Goal: Information Seeking & Learning: Check status

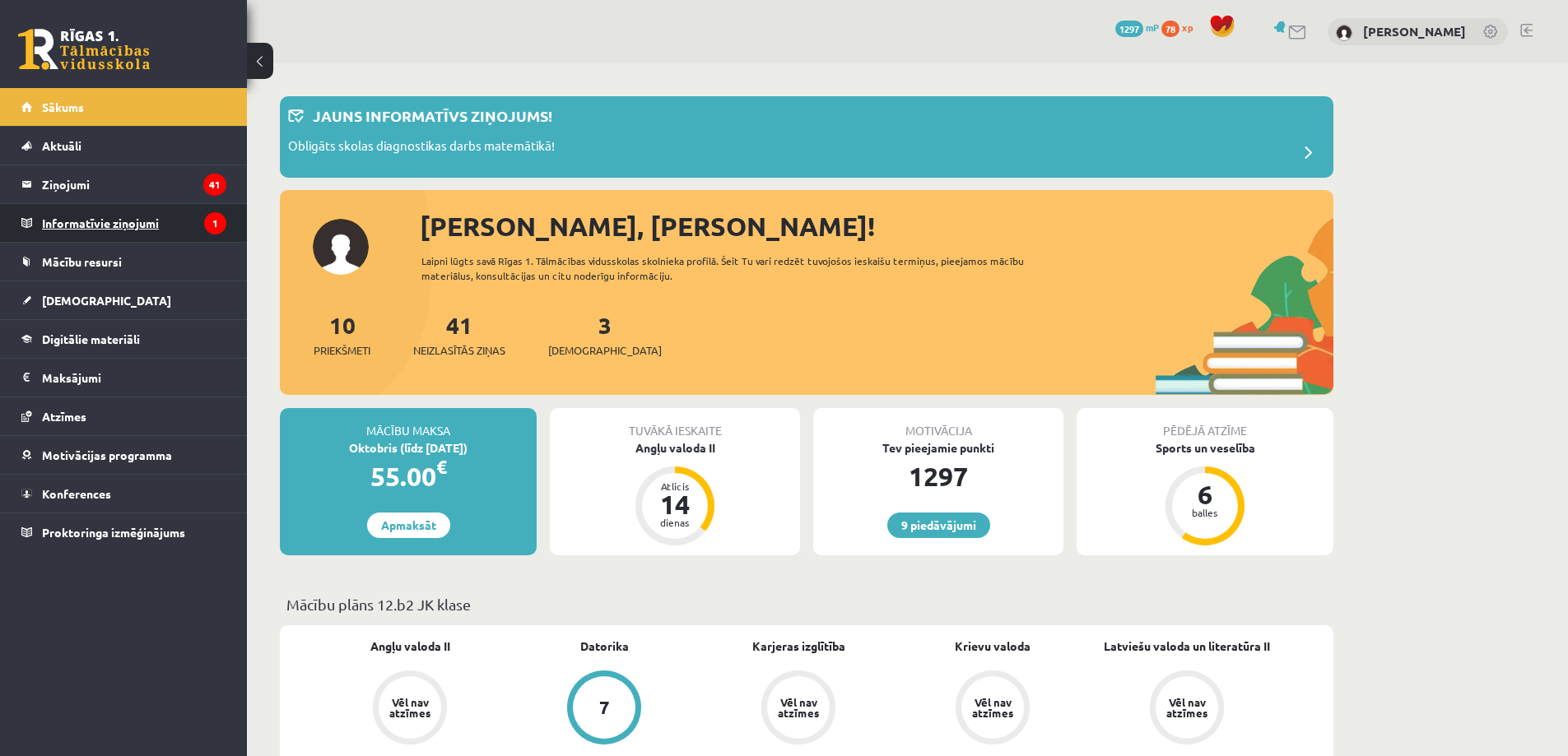
click at [113, 216] on legend "Informatīvie ziņojumi 1" at bounding box center [134, 223] width 184 height 38
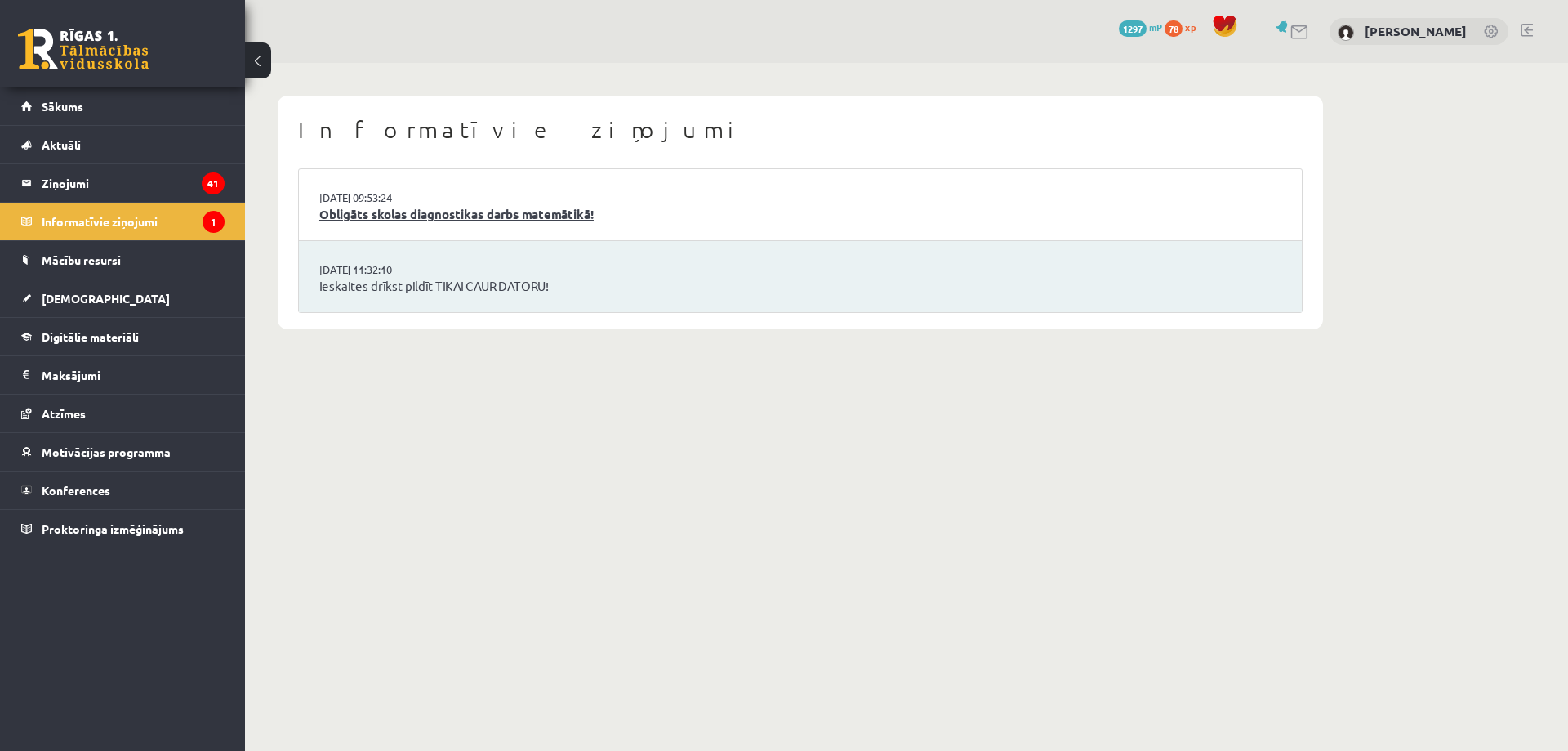
click at [492, 217] on link "Obligāts skolas diagnostikas darbs matemātikā!" at bounding box center [800, 214] width 962 height 19
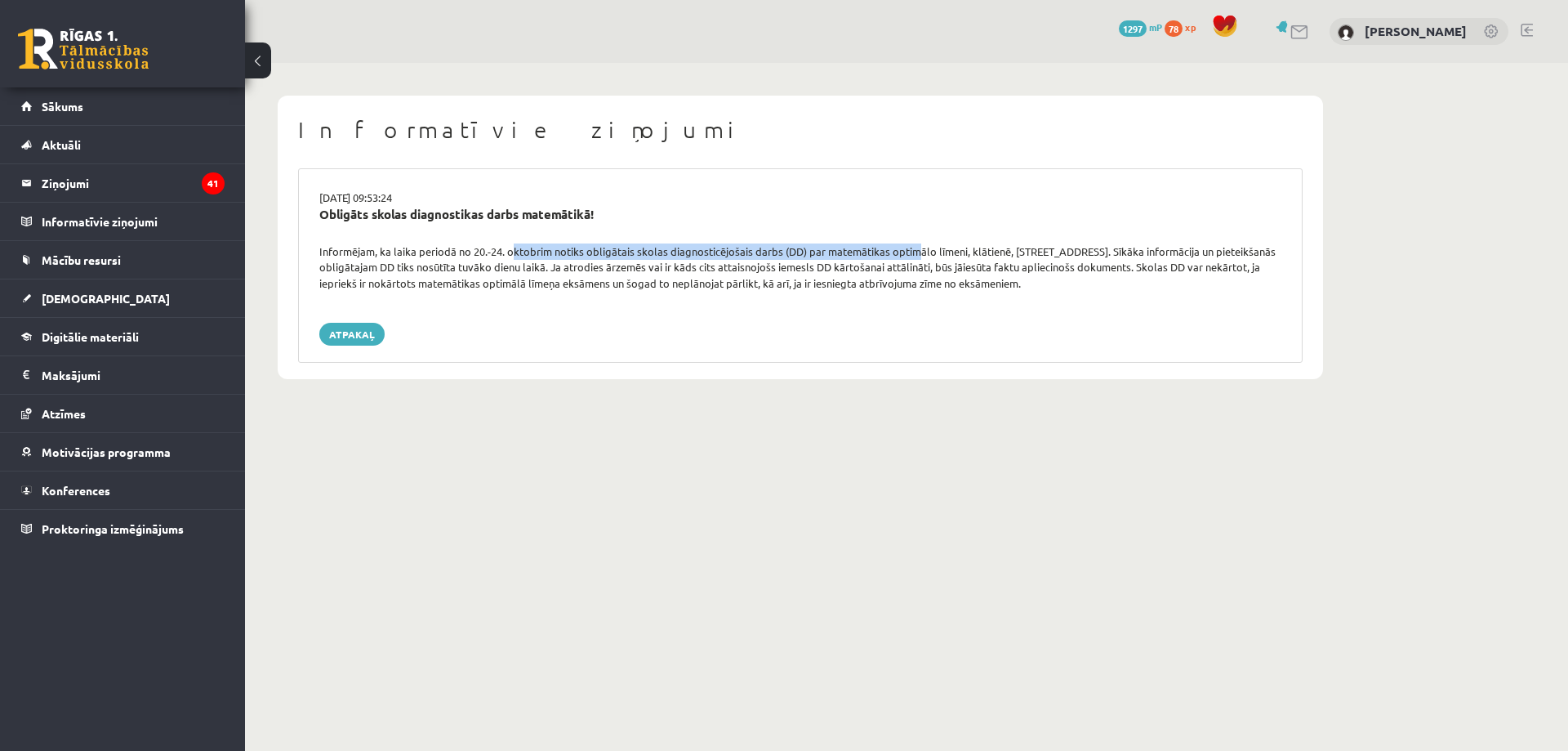
drag, startPoint x: 525, startPoint y: 253, endPoint x: 907, endPoint y: 255, distance: 382.0
click at [907, 255] on div "Informējam, ka laika periodā no 20.-24. oktobrim notiks obligātais skolas diagn…" at bounding box center [800, 267] width 987 height 48
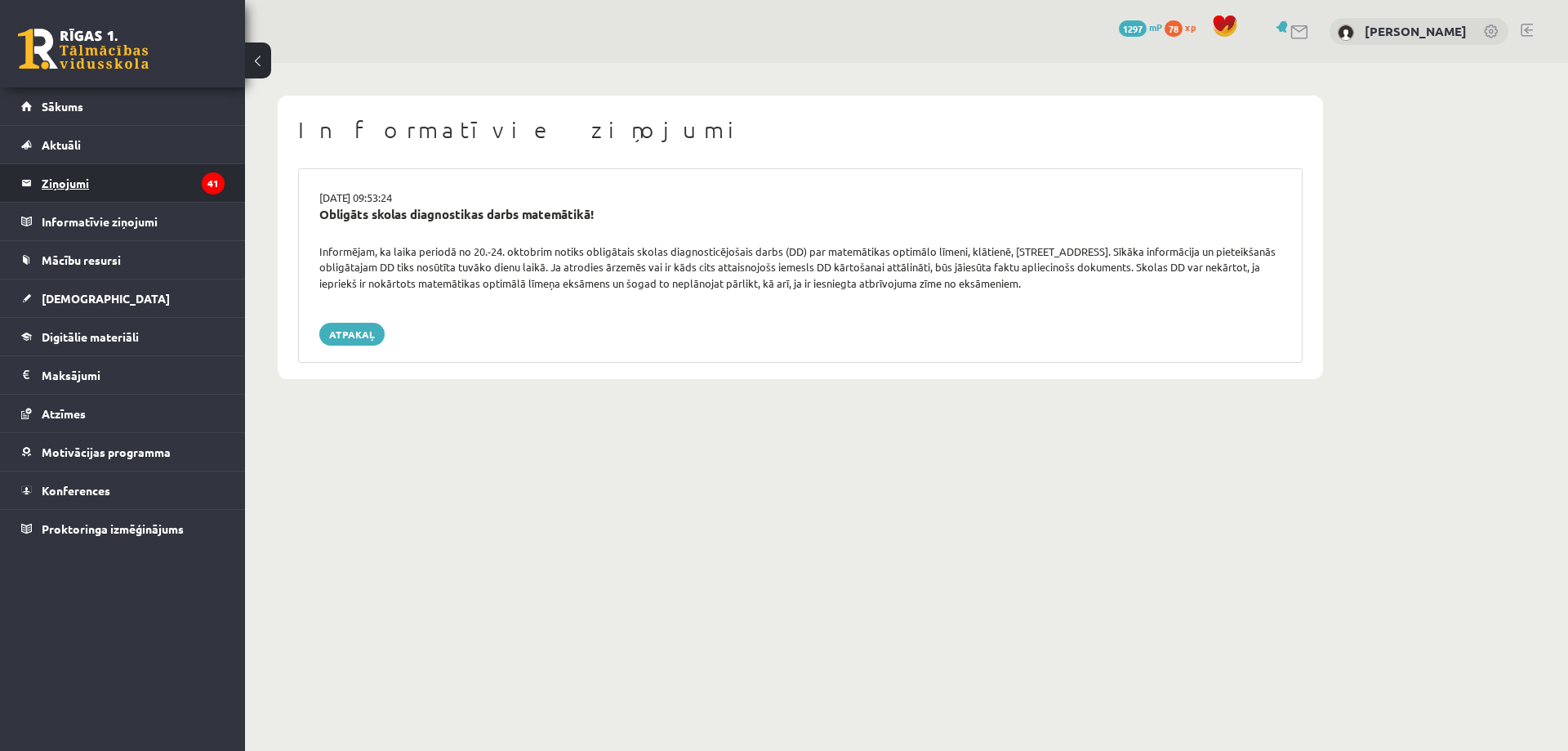
click at [109, 187] on legend "Ziņojumi 41" at bounding box center [133, 183] width 183 height 38
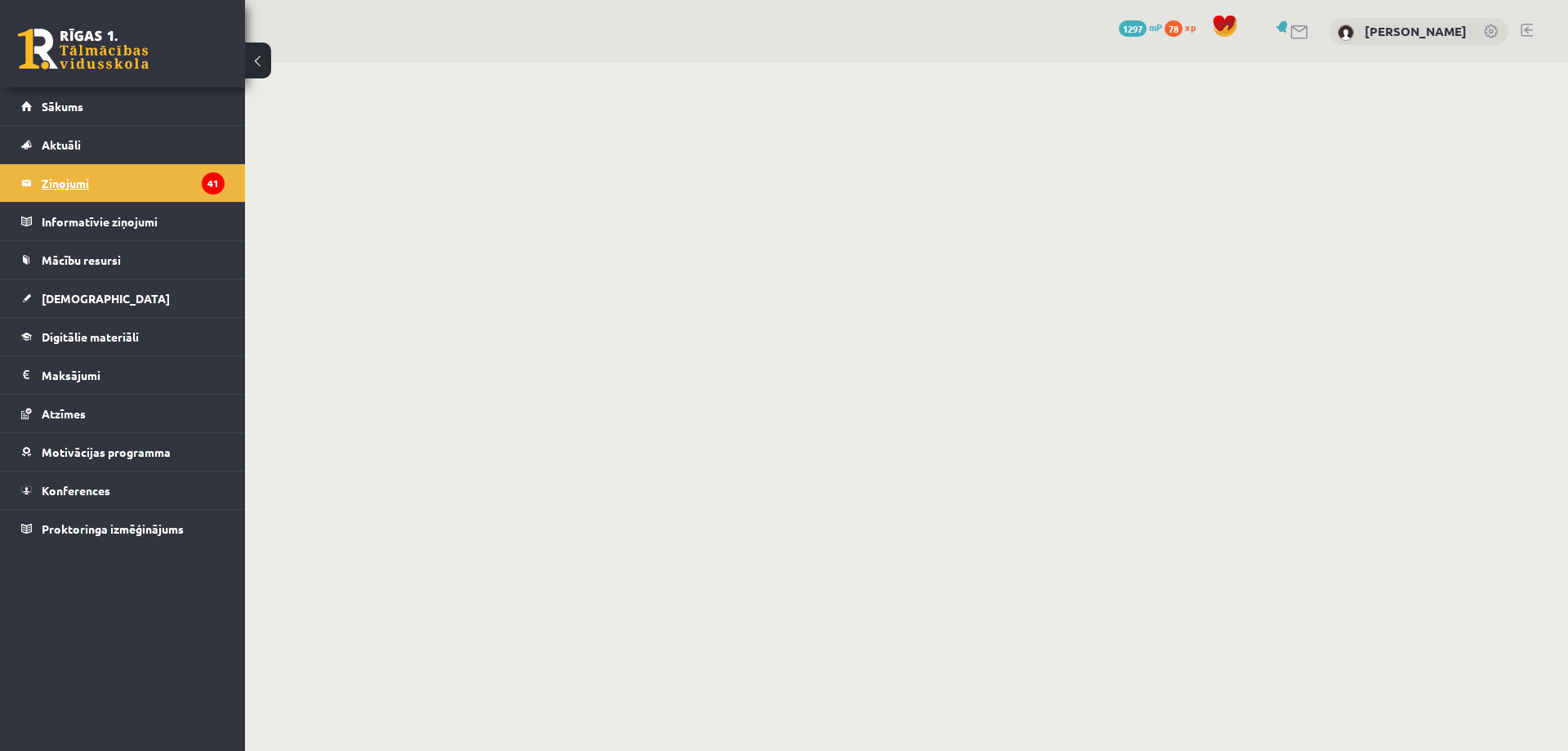
click at [95, 197] on legend "Ziņojumi 41" at bounding box center [133, 183] width 183 height 38
click at [75, 287] on link "[DEMOGRAPHIC_DATA]" at bounding box center [122, 299] width 204 height 38
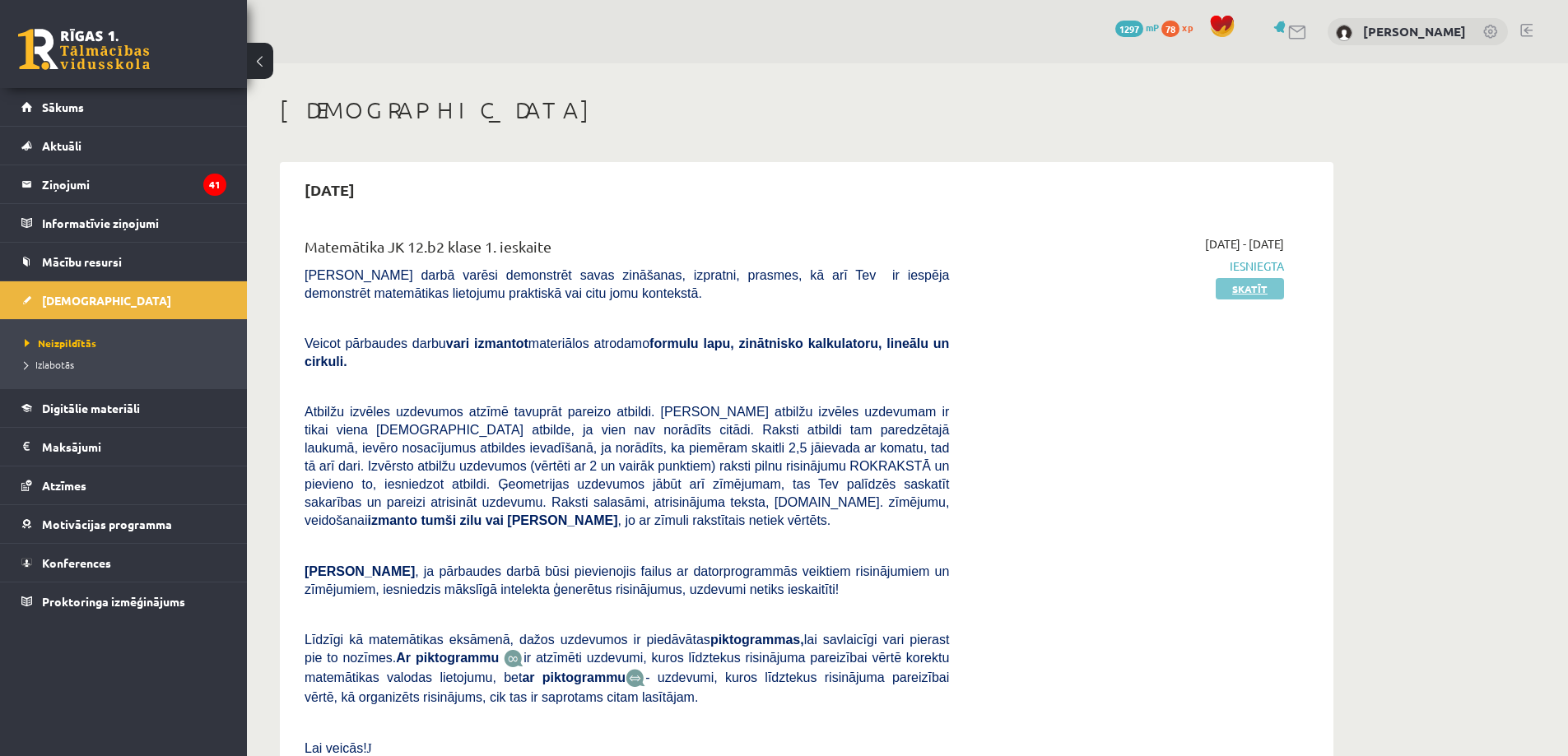
click at [1249, 289] on link "Skatīt" at bounding box center [1250, 288] width 68 height 21
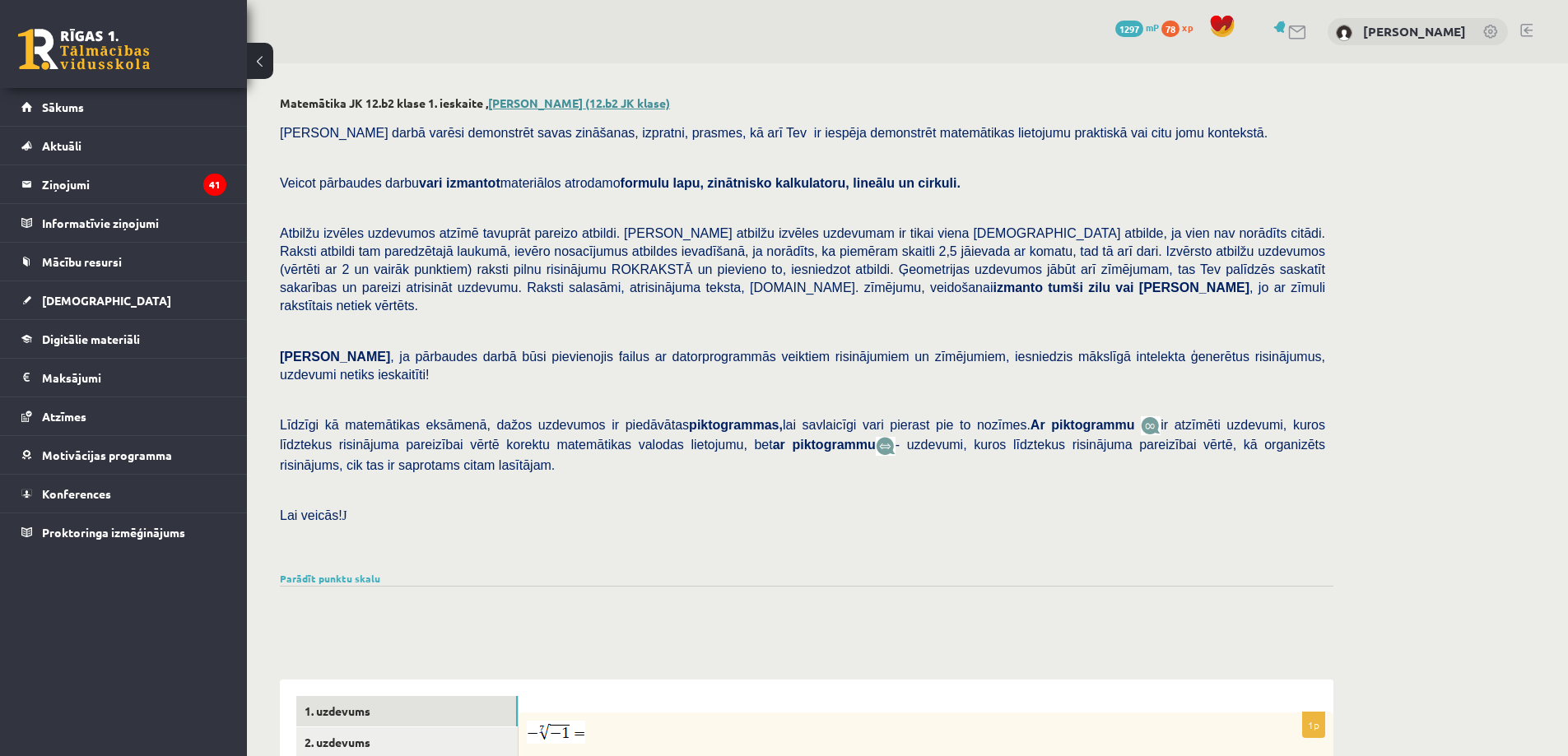
click at [573, 102] on link "Elizabete Linde (12.b2 JK klase)" at bounding box center [578, 103] width 182 height 15
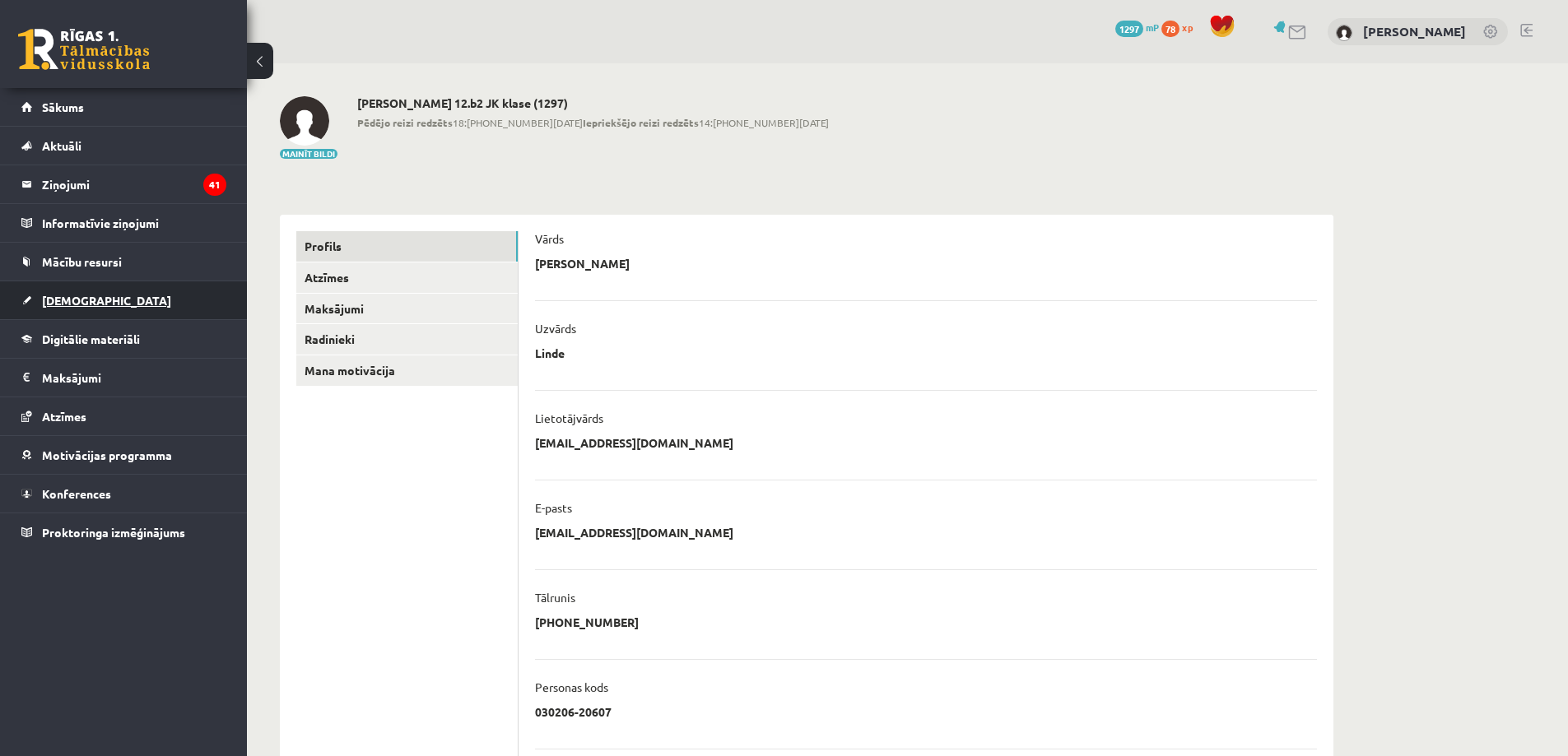
click at [86, 297] on span "[DEMOGRAPHIC_DATA]" at bounding box center [107, 300] width 130 height 15
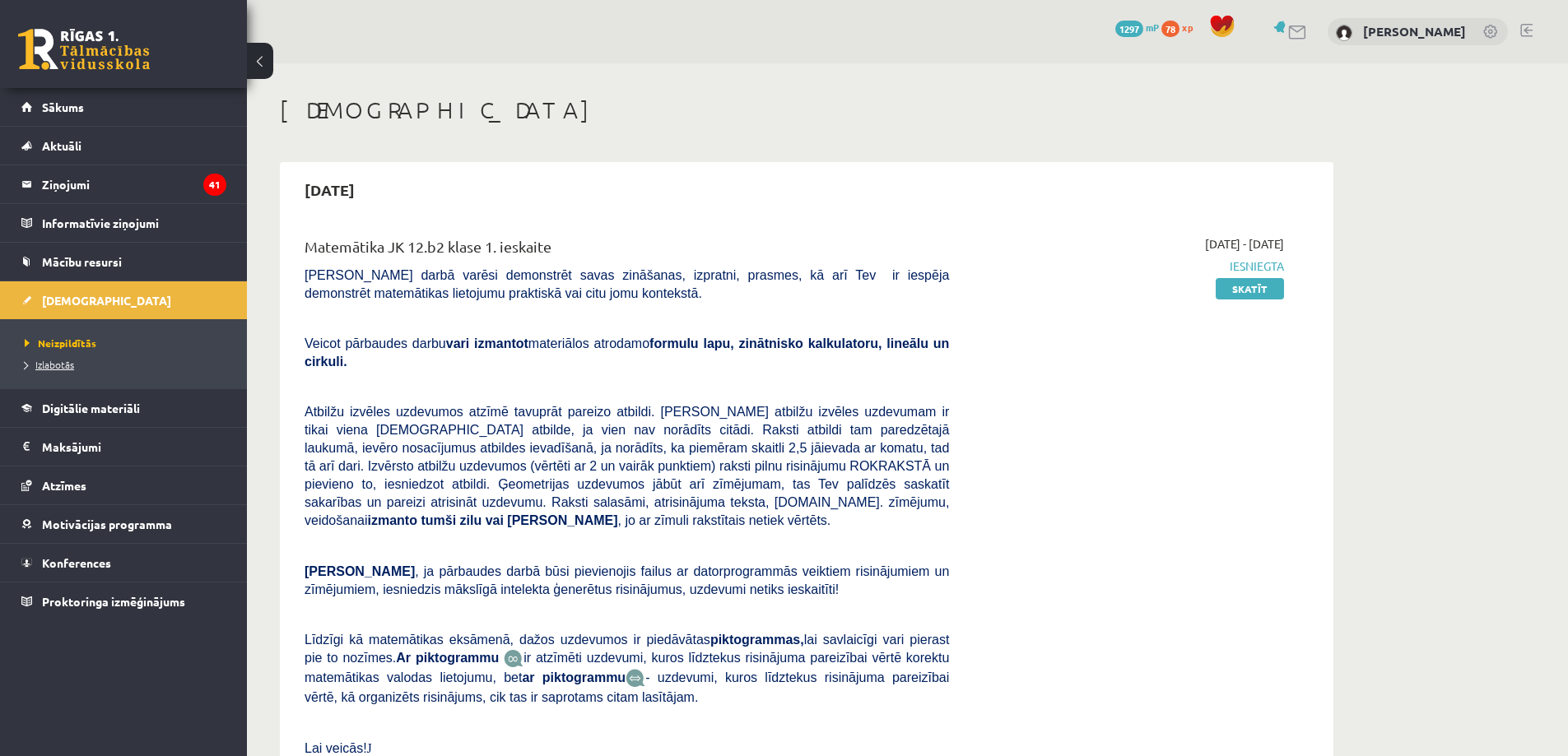
click at [64, 362] on span "Izlabotās" at bounding box center [49, 364] width 49 height 13
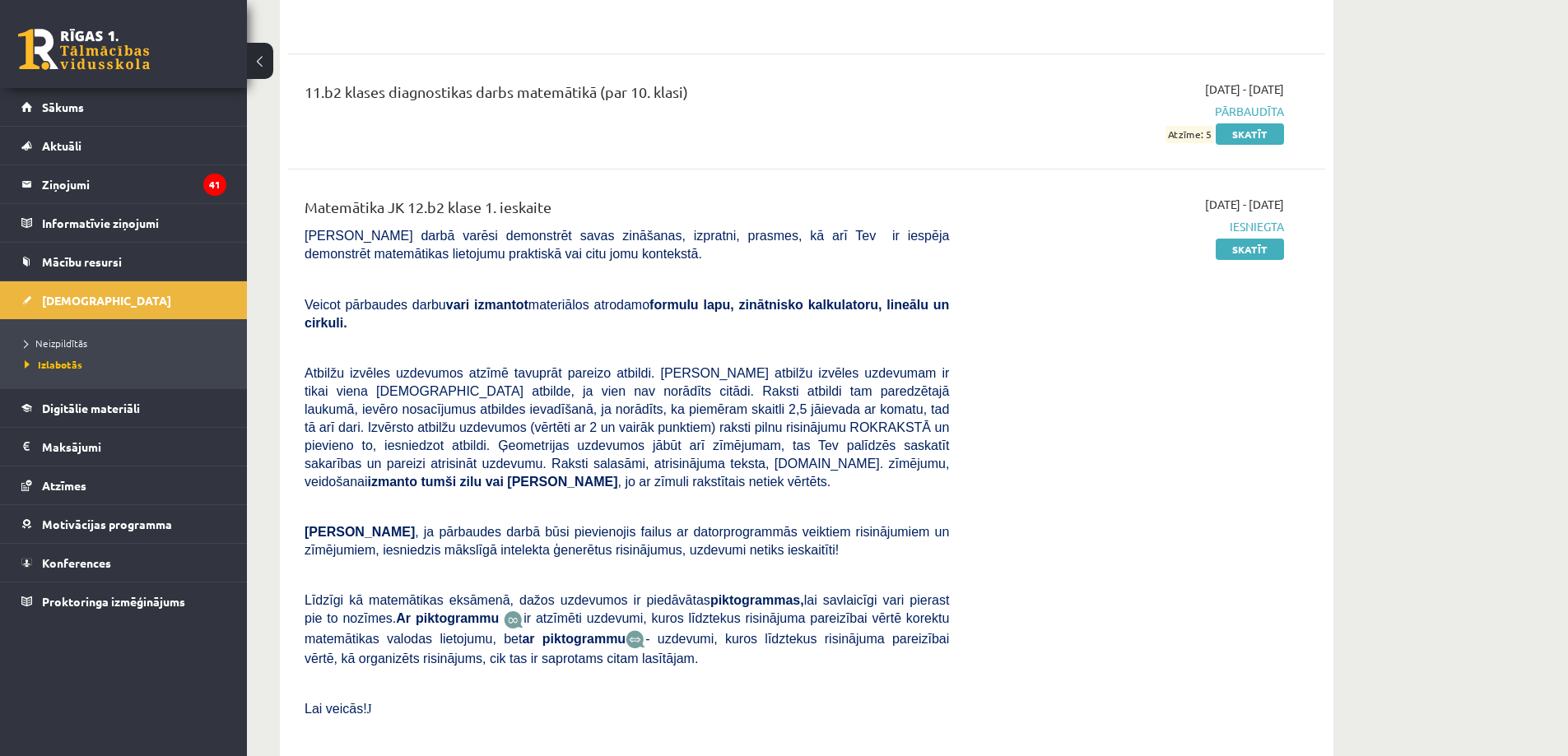
scroll to position [4114, 0]
